Goal: Task Accomplishment & Management: Manage account settings

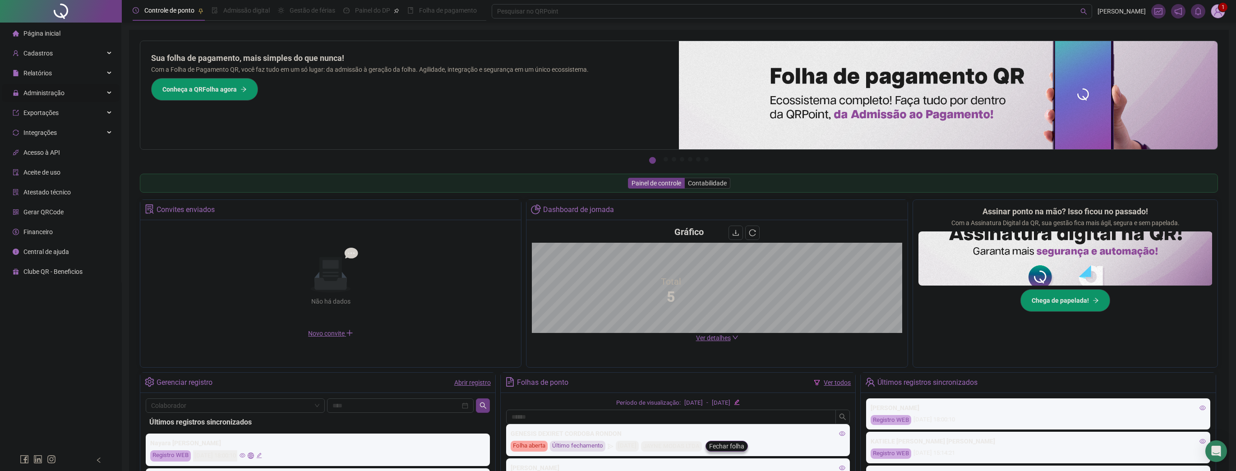
click at [60, 94] on span "Administração" at bounding box center [43, 92] width 41 height 7
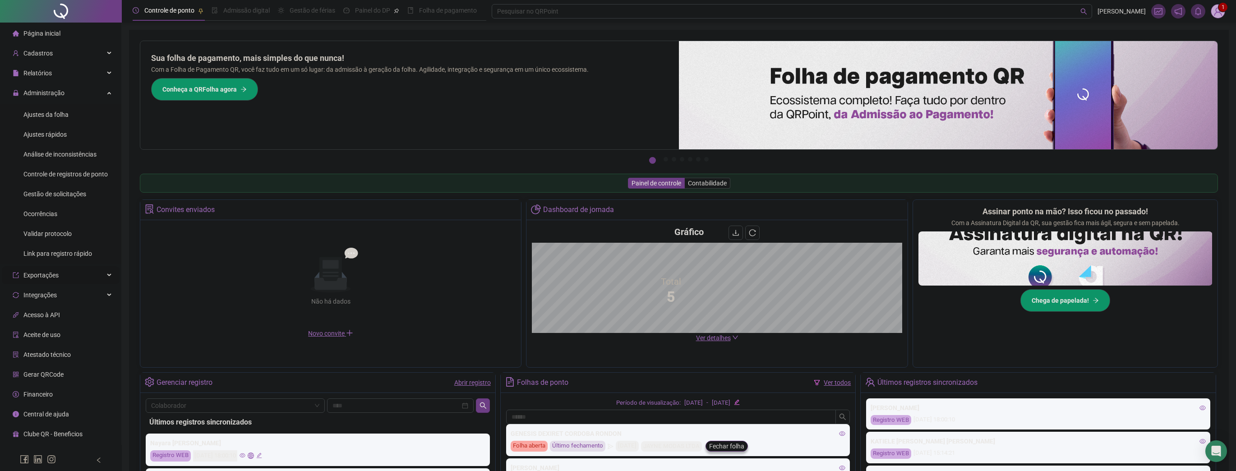
click at [54, 281] on span "Exportações" at bounding box center [36, 275] width 46 height 18
click at [39, 379] on span "Integrações" at bounding box center [39, 377] width 33 height 7
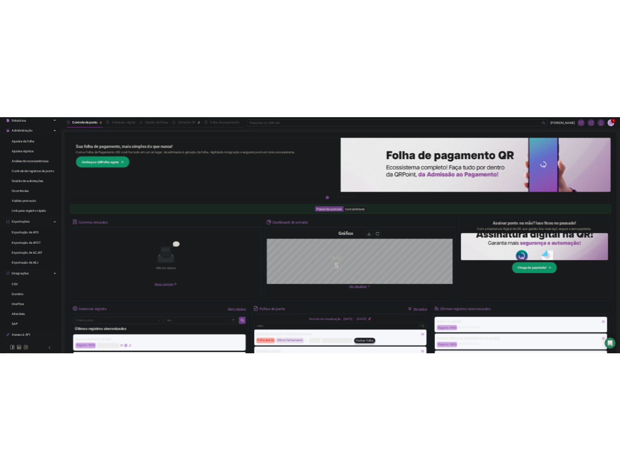
scroll to position [51, 0]
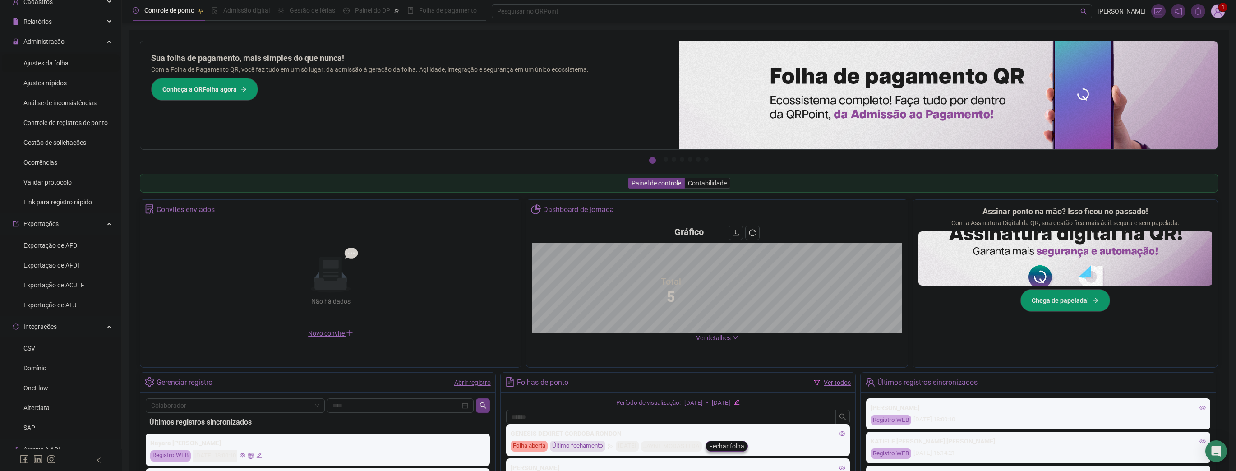
click at [58, 67] on span "Ajustes da folha" at bounding box center [45, 63] width 45 height 7
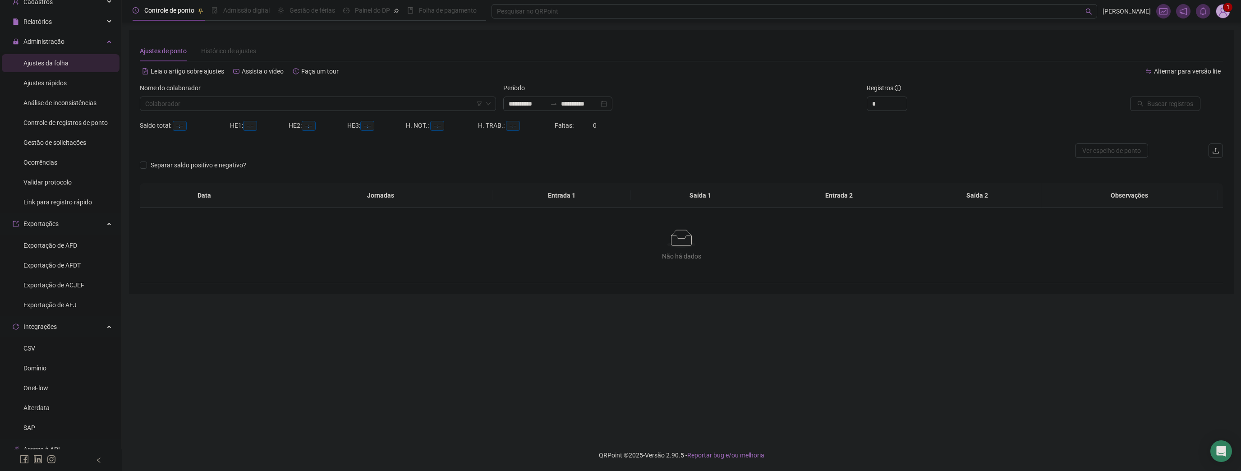
type input "**********"
click at [58, 144] on span "Gestão de solicitações" at bounding box center [54, 142] width 63 height 7
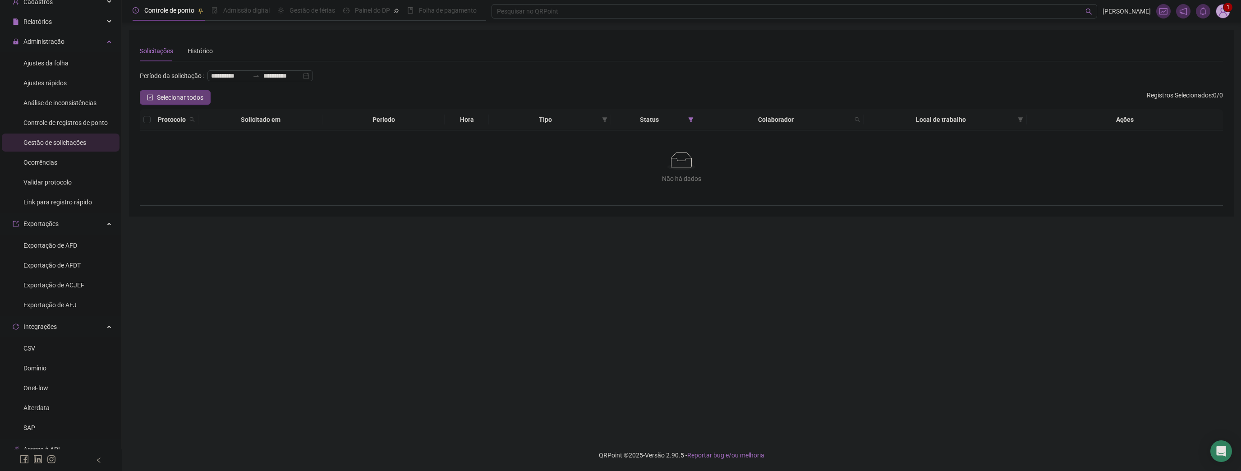
click at [188, 100] on span "Selecionar todos" at bounding box center [180, 97] width 46 height 10
click at [685, 120] on div "Status" at bounding box center [654, 120] width 79 height 10
click at [691, 119] on icon "filter" at bounding box center [690, 119] width 5 height 5
click at [648, 171] on label at bounding box center [645, 167] width 7 height 10
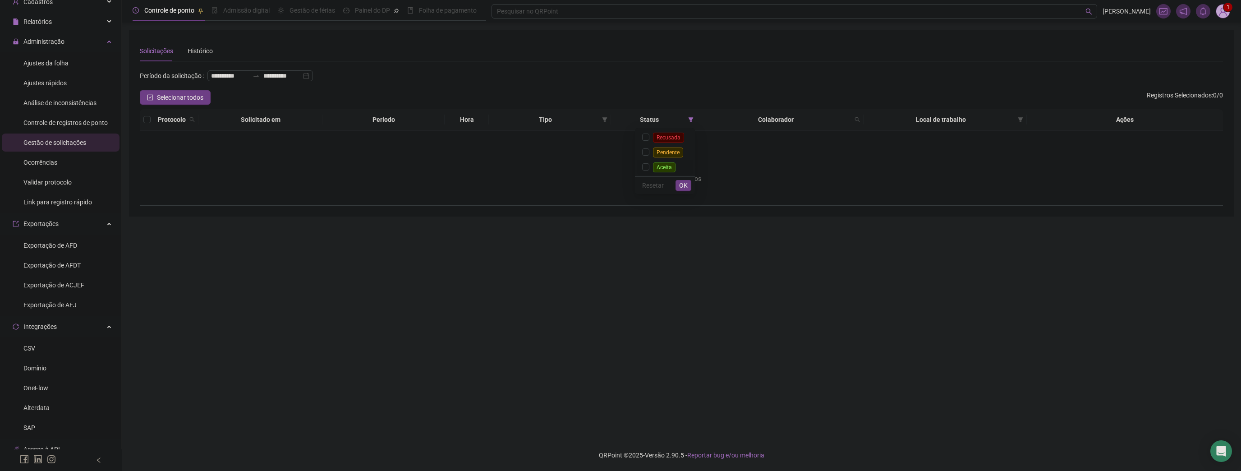
click at [653, 166] on span "Aceita" at bounding box center [664, 166] width 30 height 7
click at [680, 185] on span "OK" at bounding box center [683, 185] width 9 height 10
click at [693, 117] on icon "filter" at bounding box center [690, 119] width 5 height 5
drag, startPoint x: 185, startPoint y: 102, endPoint x: 288, endPoint y: 96, distance: 103.0
click at [269, 97] on div "Selecionar todos Registros Selecionados : 0 / 0" at bounding box center [681, 97] width 1083 height 14
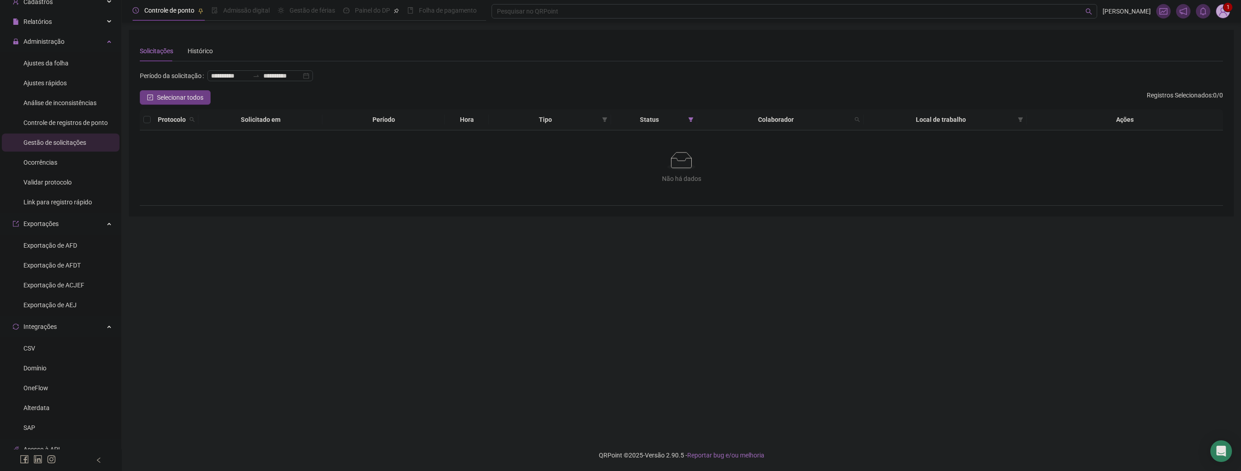
click at [220, 54] on div "Solicitações Histórico" at bounding box center [681, 51] width 1083 height 21
click at [198, 52] on div "Histórico" at bounding box center [200, 51] width 25 height 10
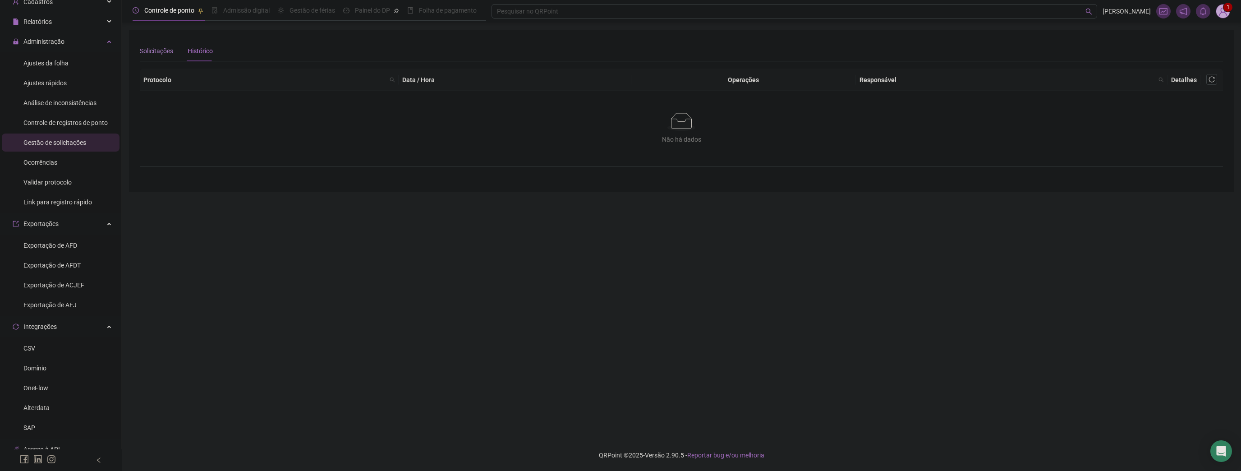
click at [156, 50] on div "Solicitações" at bounding box center [156, 51] width 33 height 10
